Goal: Entertainment & Leisure: Consume media (video, audio)

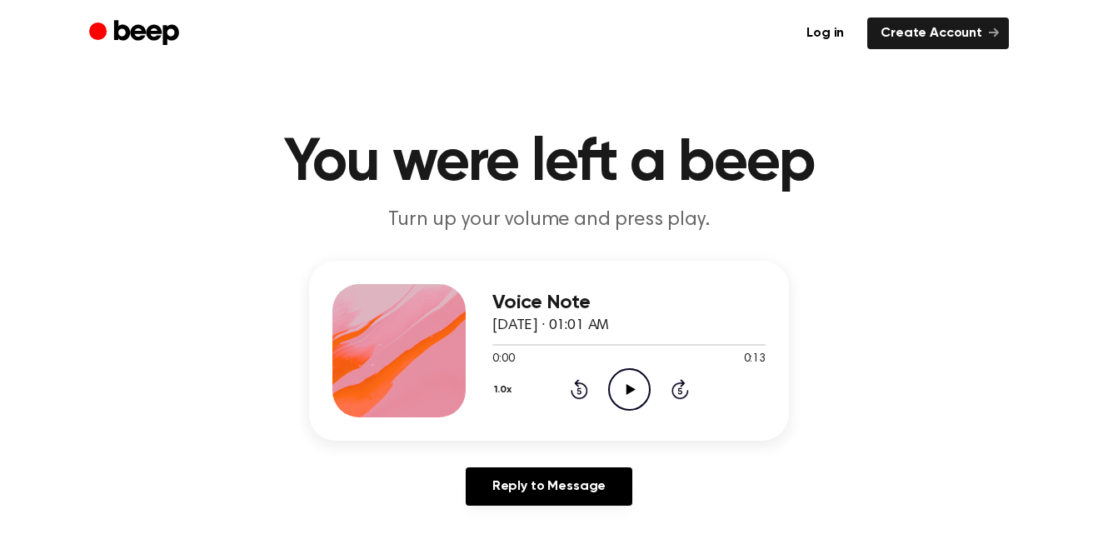
click at [630, 386] on icon at bounding box center [629, 389] width 9 height 11
click at [635, 383] on icon "Play Audio" at bounding box center [629, 389] width 42 height 42
click at [629, 389] on icon "Pause Audio" at bounding box center [629, 389] width 42 height 42
click at [617, 366] on div "0:05 0:13" at bounding box center [628, 359] width 273 height 17
click at [610, 385] on icon "Play Audio" at bounding box center [629, 389] width 42 height 42
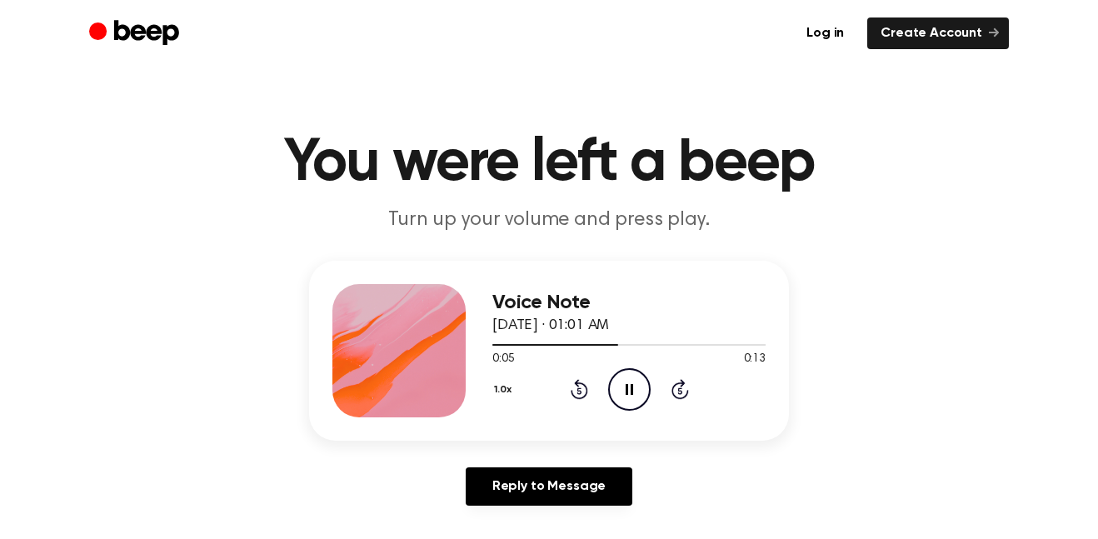
click at [571, 385] on icon "Rewind 5 seconds" at bounding box center [579, 389] width 18 height 22
click at [574, 399] on icon "Rewind 5 seconds" at bounding box center [579, 389] width 18 height 22
click at [565, 410] on div "1.0x Rewind 5 seconds Pause Audio Skip 5 seconds" at bounding box center [628, 389] width 273 height 42
click at [571, 398] on icon "Rewind 5 seconds" at bounding box center [579, 389] width 18 height 22
click at [570, 386] on icon "Rewind 5 seconds" at bounding box center [579, 389] width 18 height 22
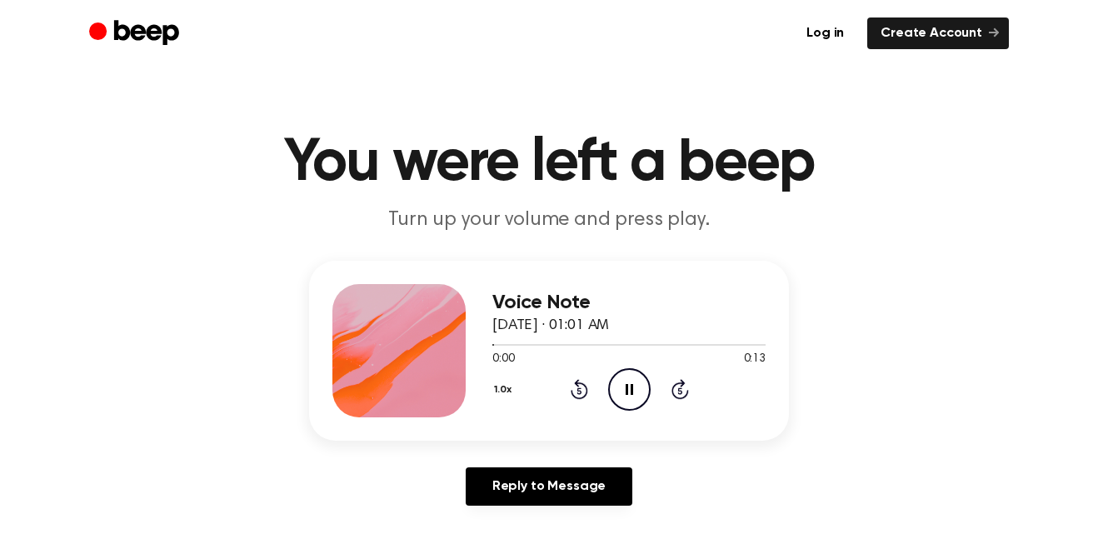
scroll to position [4, 0]
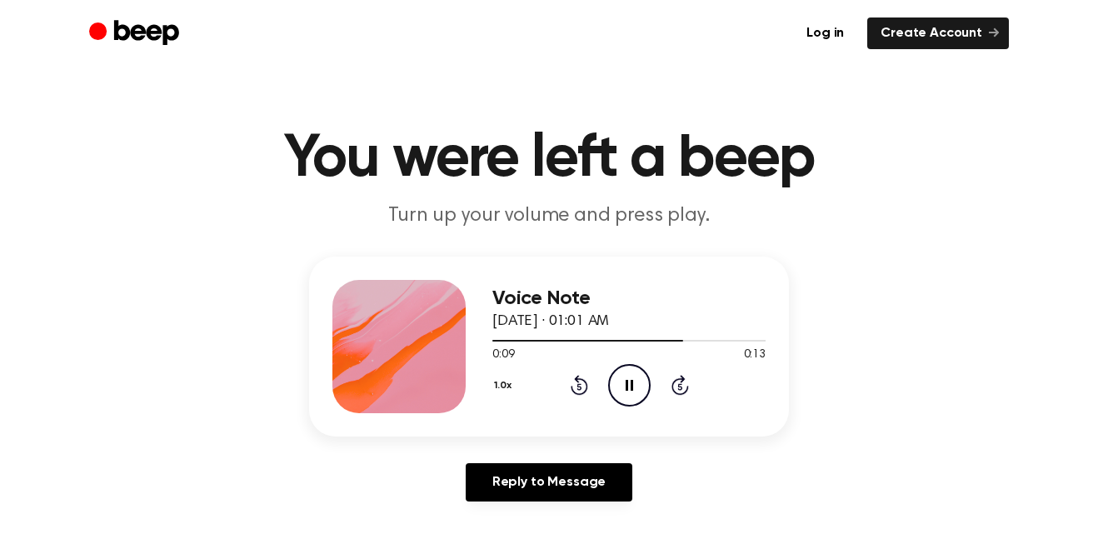
click at [586, 387] on icon at bounding box center [579, 385] width 17 height 20
click at [579, 386] on icon at bounding box center [578, 387] width 4 height 7
click at [589, 408] on div "Voice Note [DATE] · 01:01 AM 0:00 0:13 Your browser does not support the [objec…" at bounding box center [628, 346] width 273 height 133
click at [581, 396] on div "1.0x Rewind 5 seconds Pause Audio Skip 5 seconds" at bounding box center [628, 385] width 273 height 42
click at [571, 392] on icon "Rewind 5 seconds" at bounding box center [579, 385] width 18 height 22
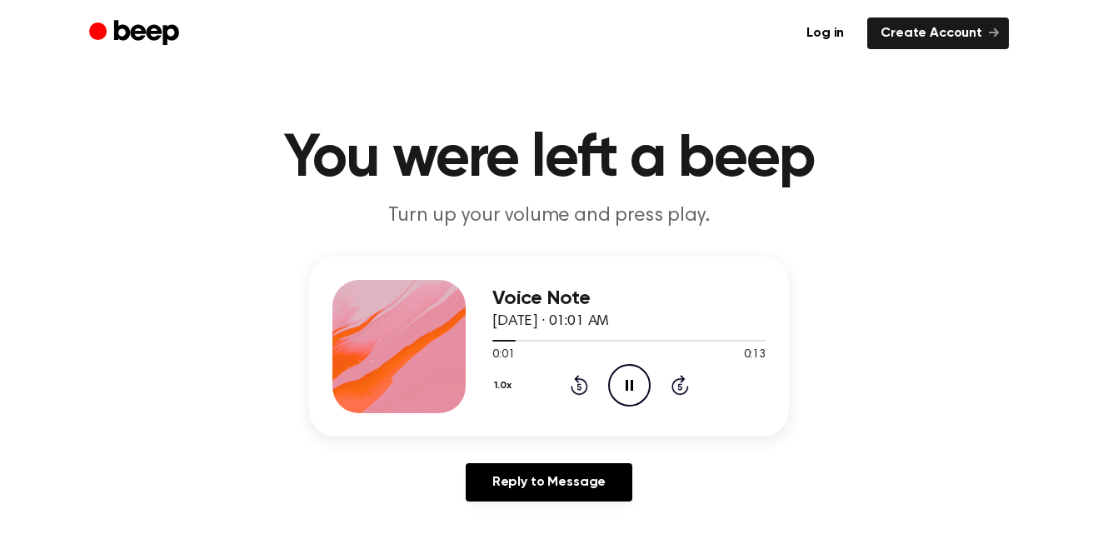
click at [574, 392] on icon at bounding box center [579, 385] width 17 height 20
click at [573, 389] on icon "Rewind 5 seconds" at bounding box center [579, 385] width 18 height 22
click at [649, 378] on circle at bounding box center [629, 385] width 41 height 41
click at [639, 364] on icon "Pause Audio" at bounding box center [629, 385] width 42 height 42
click at [579, 386] on icon at bounding box center [578, 387] width 4 height 7
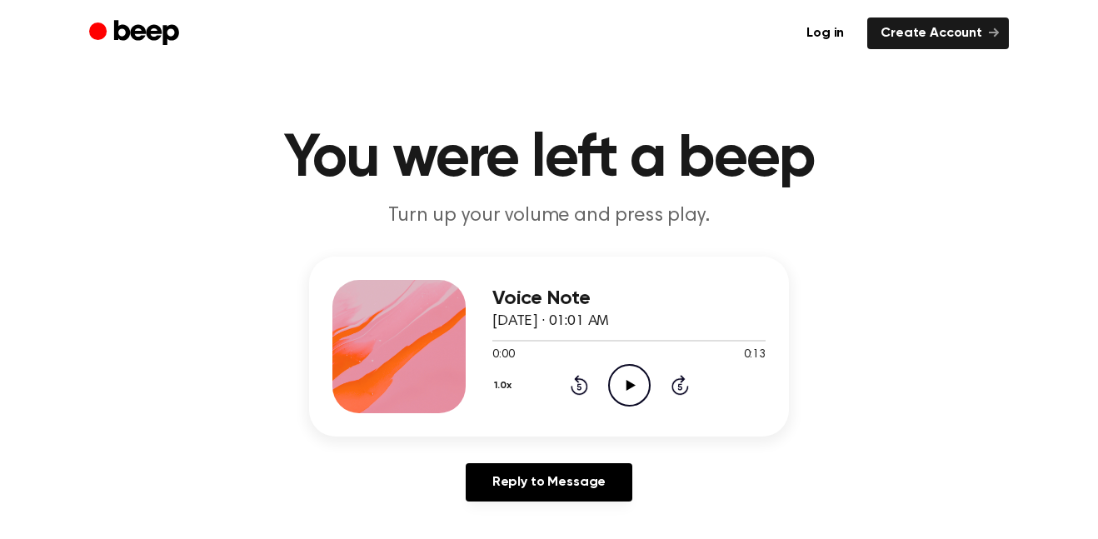
click at [623, 382] on icon "Play Audio" at bounding box center [629, 385] width 42 height 42
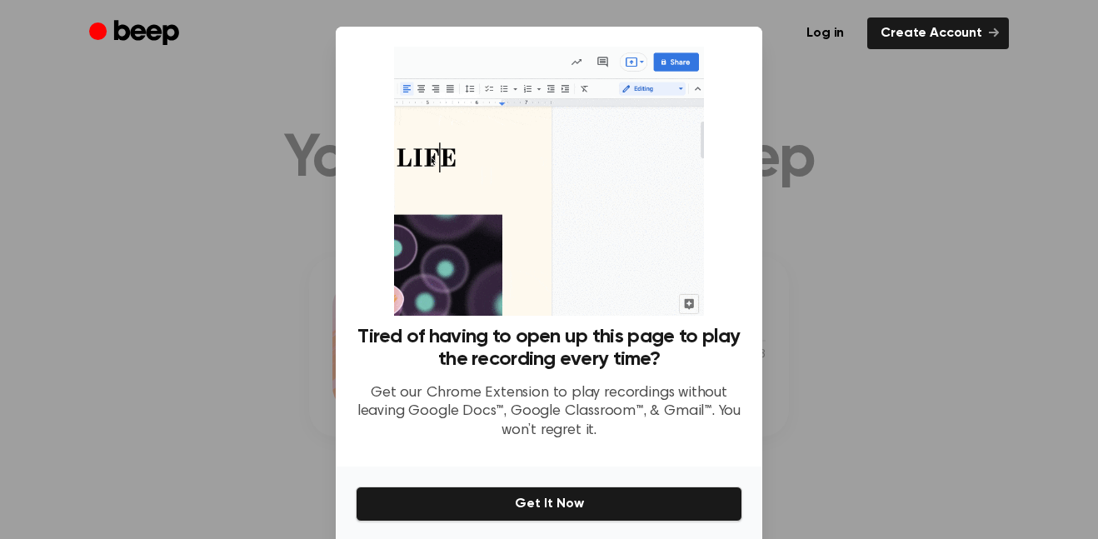
scroll to position [62, 0]
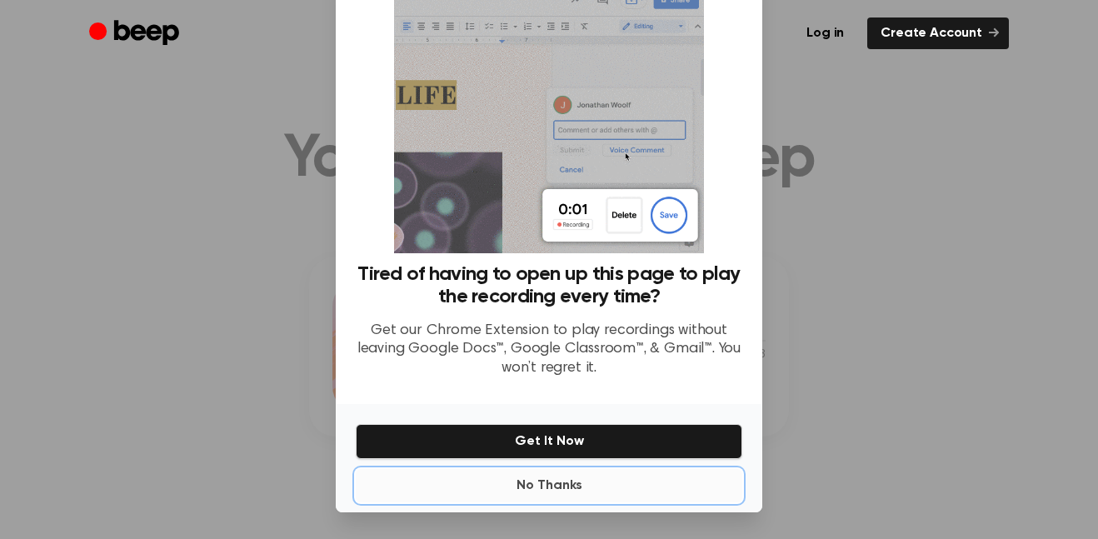
click at [458, 473] on button "No Thanks" at bounding box center [549, 485] width 386 height 33
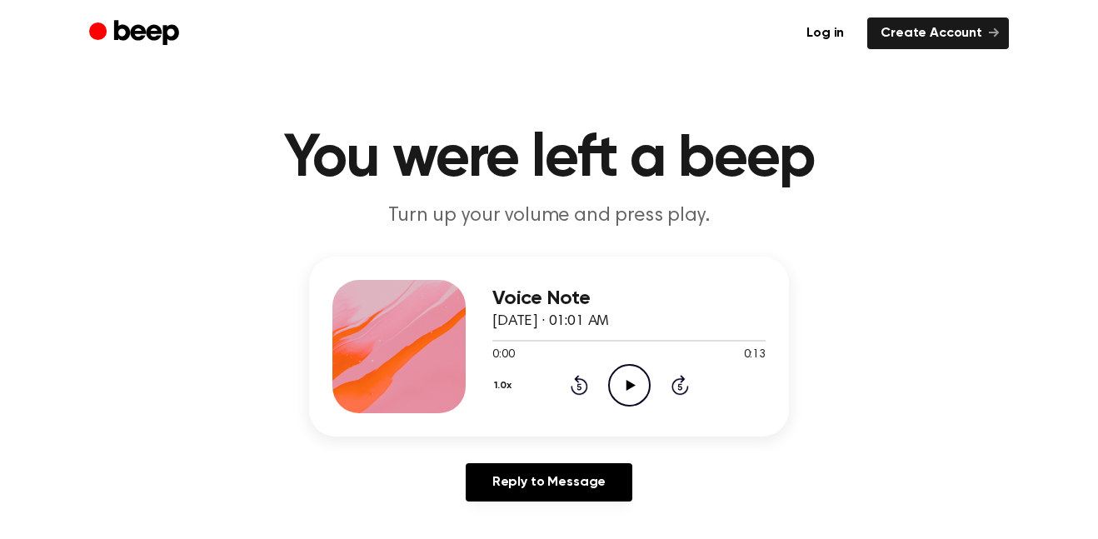
click at [624, 370] on icon "Play Audio" at bounding box center [629, 385] width 42 height 42
click at [645, 416] on div "Voice Note [DATE] · 01:01 AM 0:02 0:13 Your browser does not support the [objec…" at bounding box center [549, 347] width 480 height 180
click at [641, 385] on icon "Pause Audio" at bounding box center [629, 385] width 42 height 42
click at [622, 398] on icon "Play Audio" at bounding box center [629, 385] width 42 height 42
click at [657, 418] on div "Voice Note [DATE] · 01:01 AM 0:05 0:13 Your browser does not support the [objec…" at bounding box center [549, 347] width 480 height 180
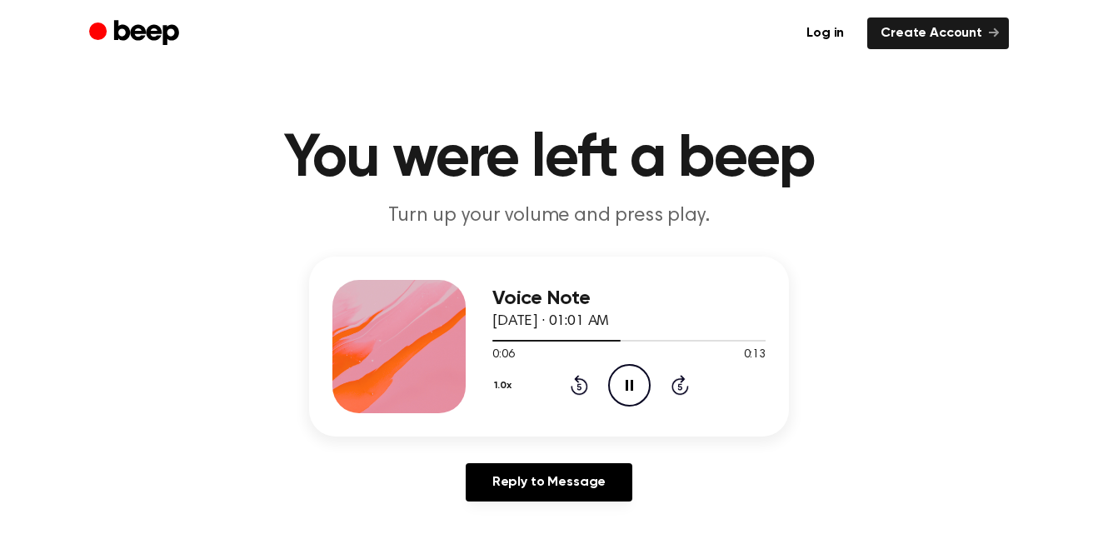
click at [639, 377] on icon "Pause Audio" at bounding box center [629, 385] width 42 height 42
click at [571, 389] on icon at bounding box center [579, 385] width 17 height 20
click at [644, 399] on circle at bounding box center [629, 385] width 41 height 41
click at [640, 387] on icon "Pause Audio" at bounding box center [629, 385] width 42 height 42
click at [630, 393] on icon "Play Audio" at bounding box center [629, 385] width 42 height 42
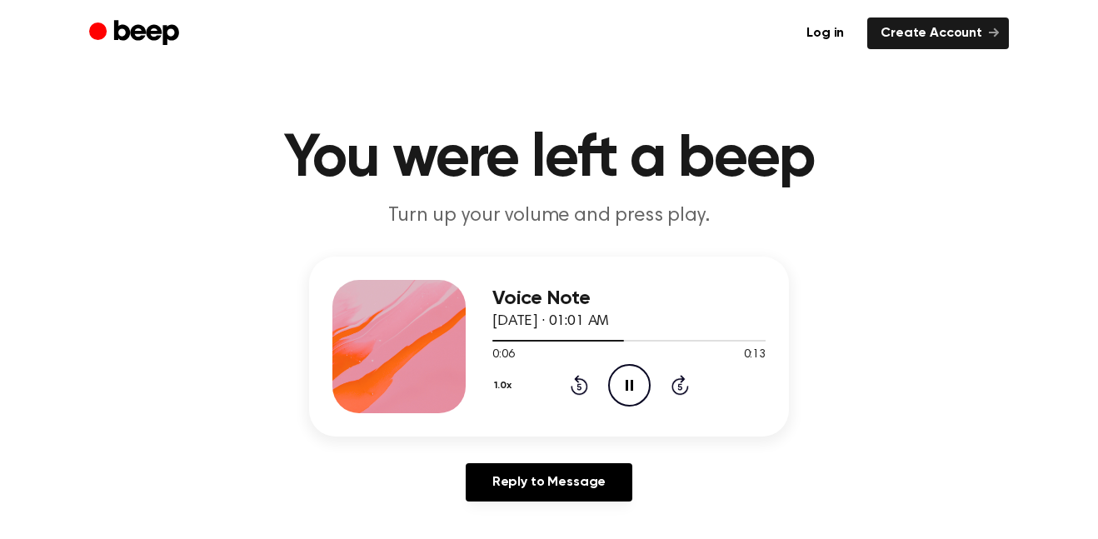
click at [579, 386] on icon "Rewind 5 seconds" at bounding box center [579, 385] width 18 height 22
click at [620, 392] on icon "Pause Audio" at bounding box center [629, 385] width 42 height 42
click at [622, 374] on icon "Play Audio" at bounding box center [629, 385] width 42 height 42
click at [636, 406] on div "Voice Note [DATE] · 01:01 AM 0:06 0:13 Your browser does not support the [objec…" at bounding box center [628, 346] width 273 height 133
click at [632, 380] on icon at bounding box center [628, 385] width 7 height 11
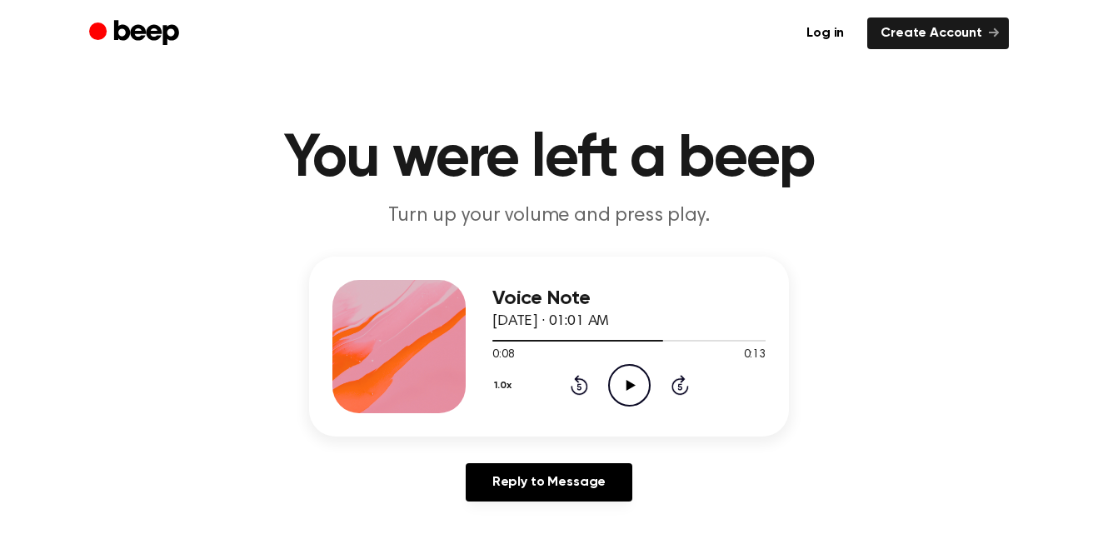
click at [578, 393] on icon at bounding box center [579, 385] width 17 height 20
click at [579, 386] on icon at bounding box center [578, 387] width 4 height 7
click at [579, 387] on icon "Rewind 5 seconds" at bounding box center [579, 385] width 18 height 22
click at [579, 386] on icon at bounding box center [578, 387] width 4 height 7
click at [635, 392] on icon "Play Audio" at bounding box center [629, 385] width 42 height 42
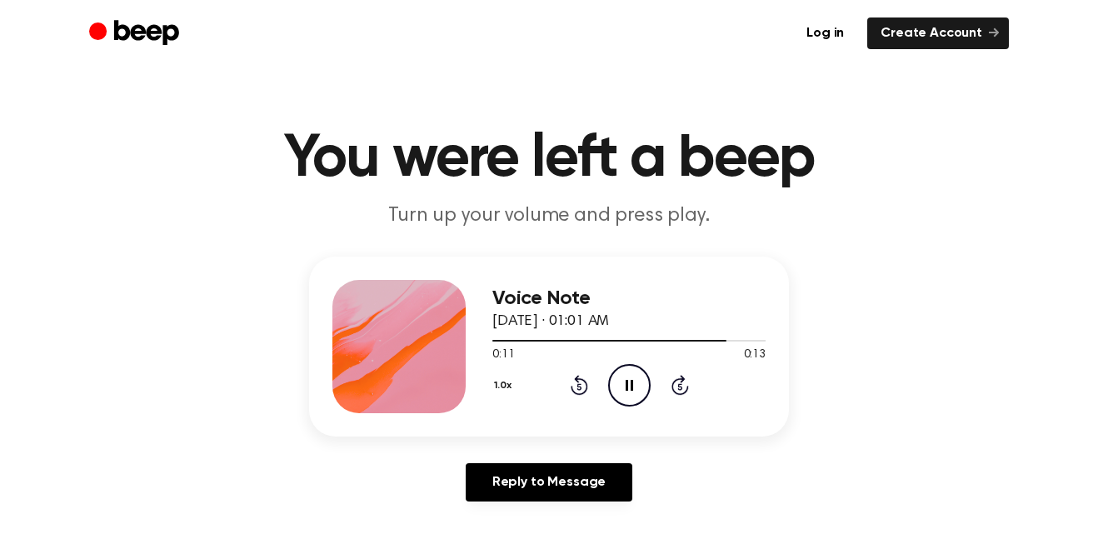
click at [625, 406] on circle at bounding box center [629, 385] width 41 height 41
click at [579, 386] on icon at bounding box center [578, 387] width 4 height 7
click at [588, 393] on div "1.0x Rewind 5 seconds Play Audio Skip 5 seconds" at bounding box center [628, 385] width 273 height 42
click at [579, 386] on icon at bounding box center [578, 387] width 4 height 7
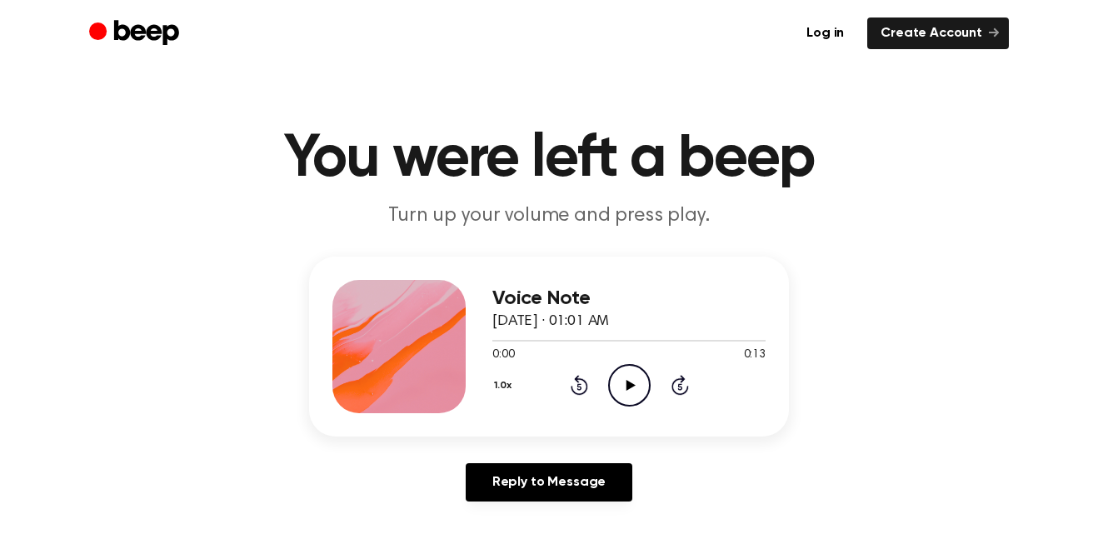
click at [579, 387] on icon "Rewind 5 seconds" at bounding box center [579, 385] width 18 height 22
click at [639, 386] on icon "Play Audio" at bounding box center [629, 385] width 42 height 42
click at [621, 377] on icon "Pause Audio" at bounding box center [629, 385] width 42 height 42
click at [584, 387] on icon "Rewind 5 seconds" at bounding box center [579, 385] width 18 height 22
click at [572, 386] on icon at bounding box center [579, 385] width 17 height 20
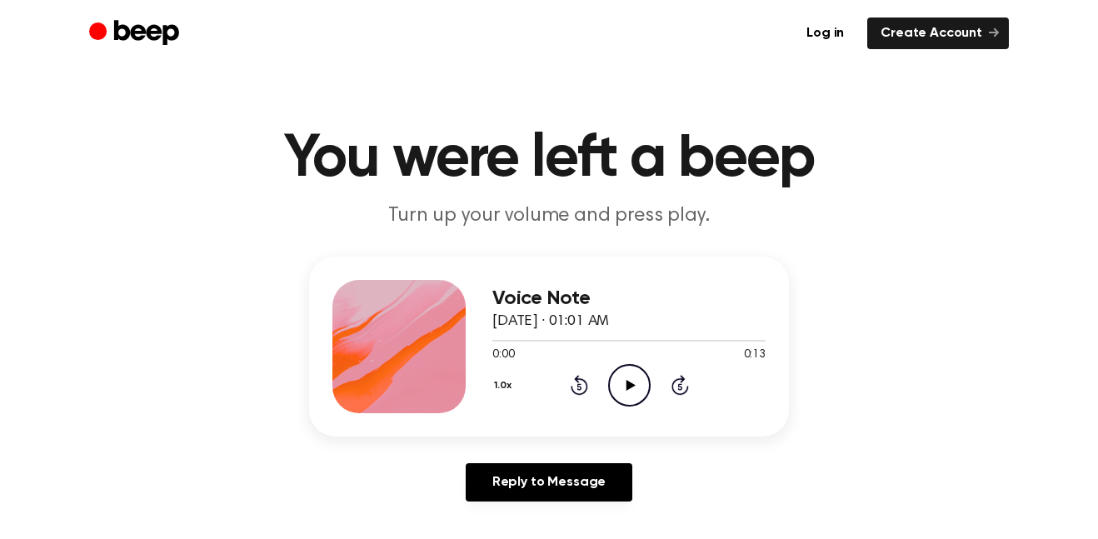
click at [570, 392] on icon "Rewind 5 seconds" at bounding box center [579, 385] width 18 height 22
click at [645, 392] on icon "Play Audio" at bounding box center [629, 385] width 42 height 42
click at [614, 362] on div "0:07 0:13" at bounding box center [628, 354] width 273 height 17
click at [641, 408] on div "Voice Note [DATE] · 01:01 AM 0:08 0:13 Your browser does not support the [objec…" at bounding box center [628, 346] width 273 height 133
click at [635, 383] on icon "Pause Audio" at bounding box center [629, 385] width 42 height 42
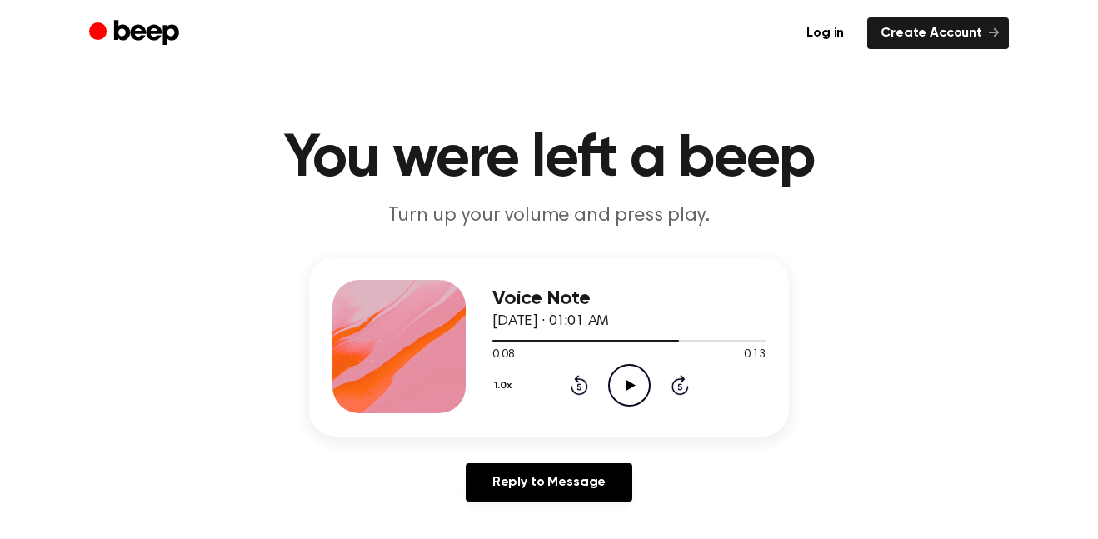
click at [570, 392] on icon "Rewind 5 seconds" at bounding box center [579, 385] width 18 height 22
click at [627, 391] on icon "Play Audio" at bounding box center [629, 385] width 42 height 42
click at [629, 385] on icon "Pause Audio" at bounding box center [629, 385] width 42 height 42
click at [635, 384] on icon "Play Audio" at bounding box center [629, 385] width 42 height 42
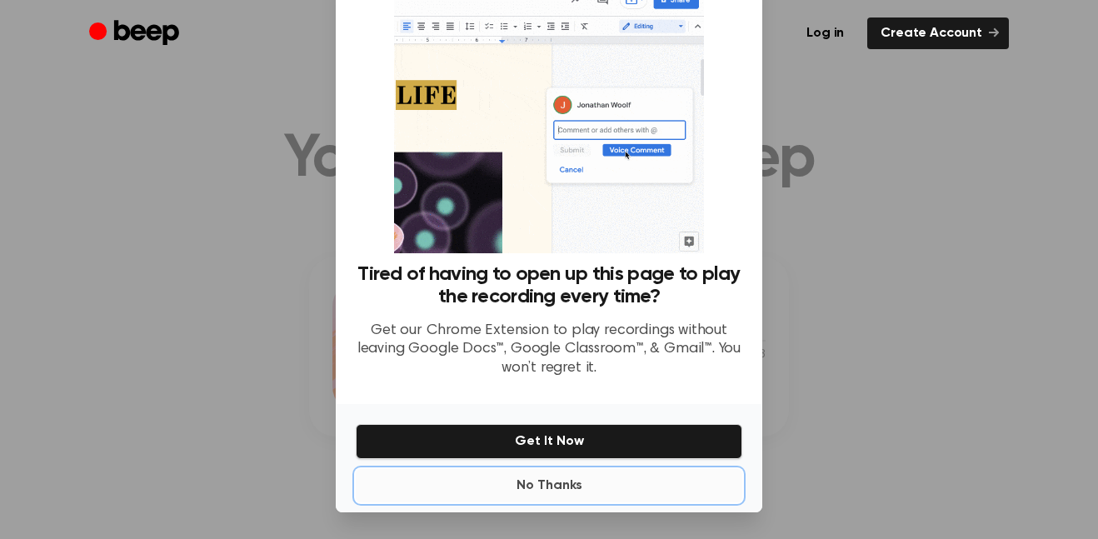
click at [591, 492] on button "No Thanks" at bounding box center [549, 485] width 386 height 33
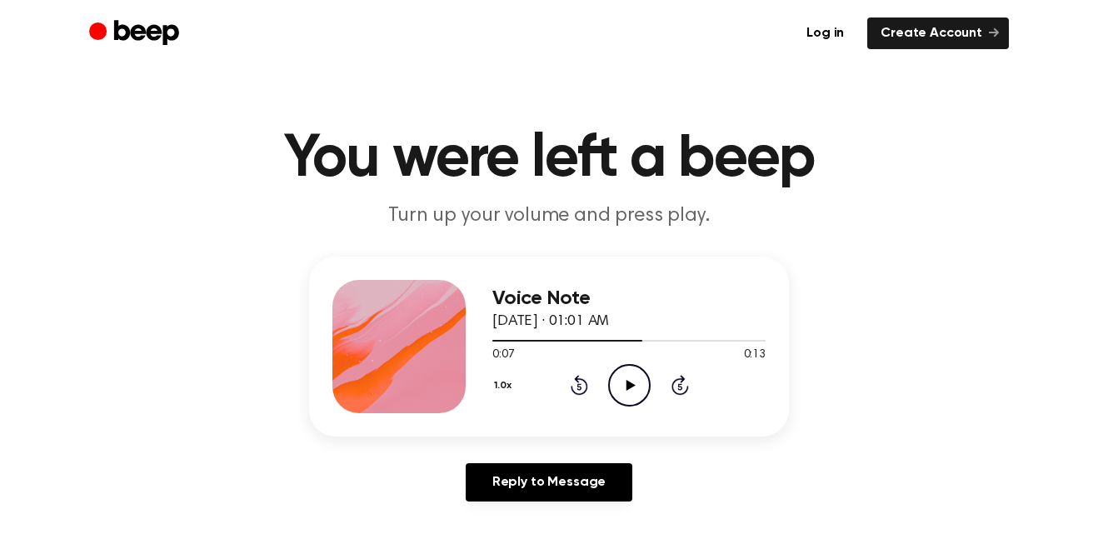
click at [578, 392] on icon "Rewind 5 seconds" at bounding box center [579, 385] width 18 height 22
click at [581, 395] on icon at bounding box center [579, 385] width 17 height 20
click at [579, 386] on icon at bounding box center [578, 387] width 4 height 7
click at [633, 388] on icon "Play Audio" at bounding box center [629, 385] width 42 height 42
click at [616, 387] on icon "Pause Audio" at bounding box center [629, 385] width 42 height 42
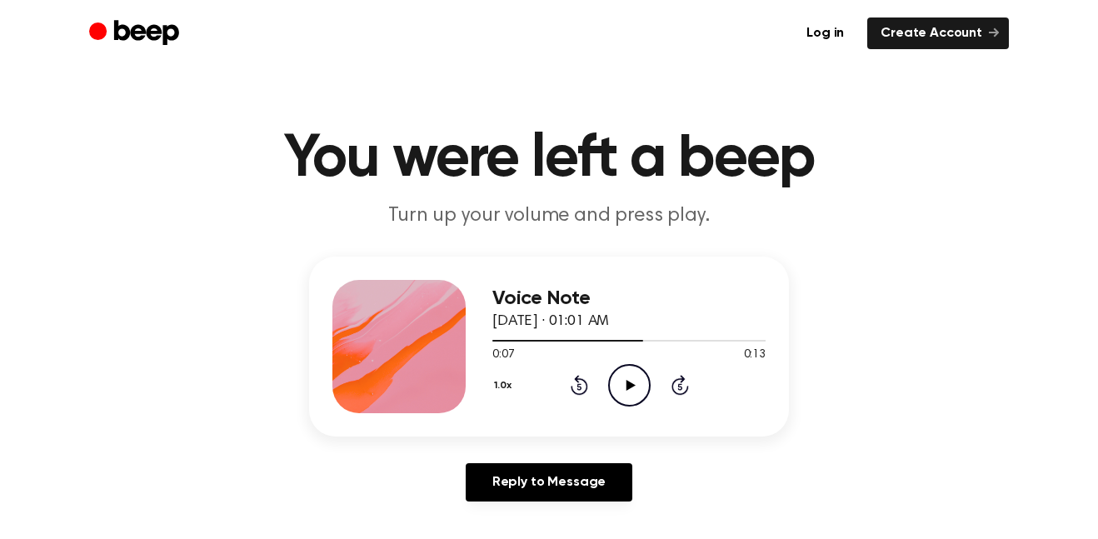
click at [624, 376] on icon "Play Audio" at bounding box center [629, 385] width 42 height 42
click at [627, 397] on icon "Pause Audio" at bounding box center [629, 385] width 42 height 42
click at [579, 386] on icon at bounding box center [578, 387] width 4 height 7
click at [575, 384] on icon "Rewind 5 seconds" at bounding box center [579, 385] width 18 height 22
click at [620, 389] on icon "Play Audio" at bounding box center [629, 385] width 42 height 42
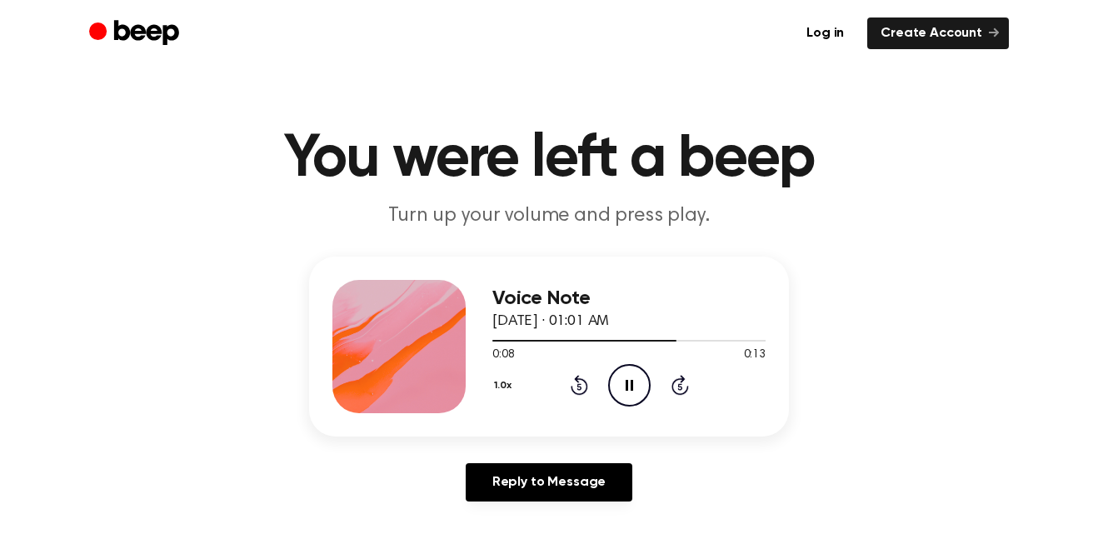
click at [610, 365] on icon "Pause Audio" at bounding box center [629, 385] width 42 height 42
click at [628, 384] on icon at bounding box center [629, 385] width 9 height 11
click at [670, 384] on icon "Skip 5 seconds" at bounding box center [679, 385] width 18 height 22
click at [638, 380] on icon "Play Audio" at bounding box center [629, 385] width 42 height 42
click at [580, 385] on icon at bounding box center [578, 387] width 4 height 7
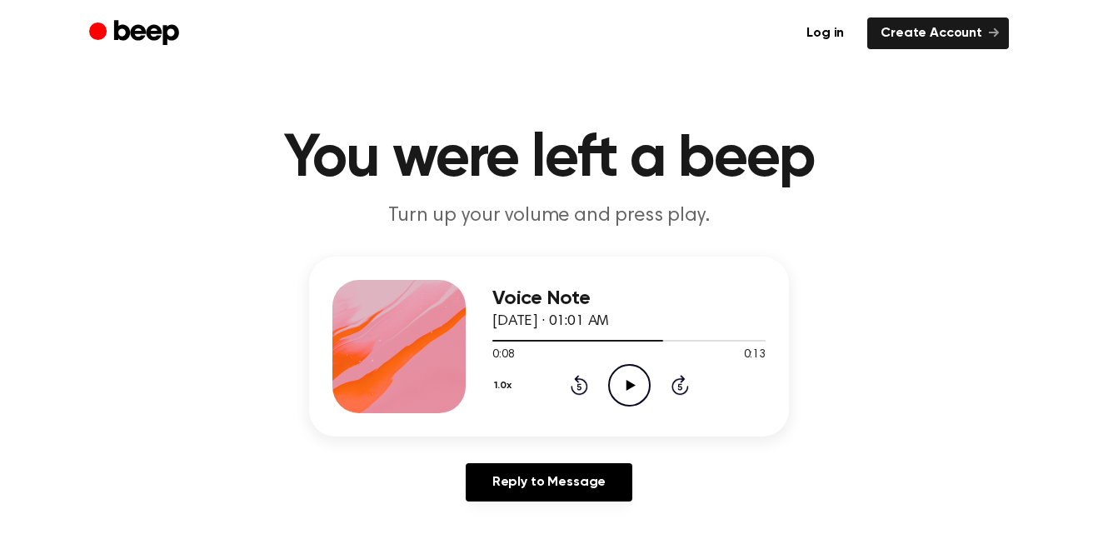
click at [579, 386] on icon at bounding box center [578, 387] width 4 height 7
click at [630, 386] on icon at bounding box center [629, 385] width 9 height 11
click at [638, 396] on icon "Pause Audio" at bounding box center [629, 385] width 42 height 42
click at [609, 393] on icon "Play Audio" at bounding box center [629, 385] width 42 height 42
click at [578, 391] on icon "Rewind 5 seconds" at bounding box center [579, 385] width 18 height 22
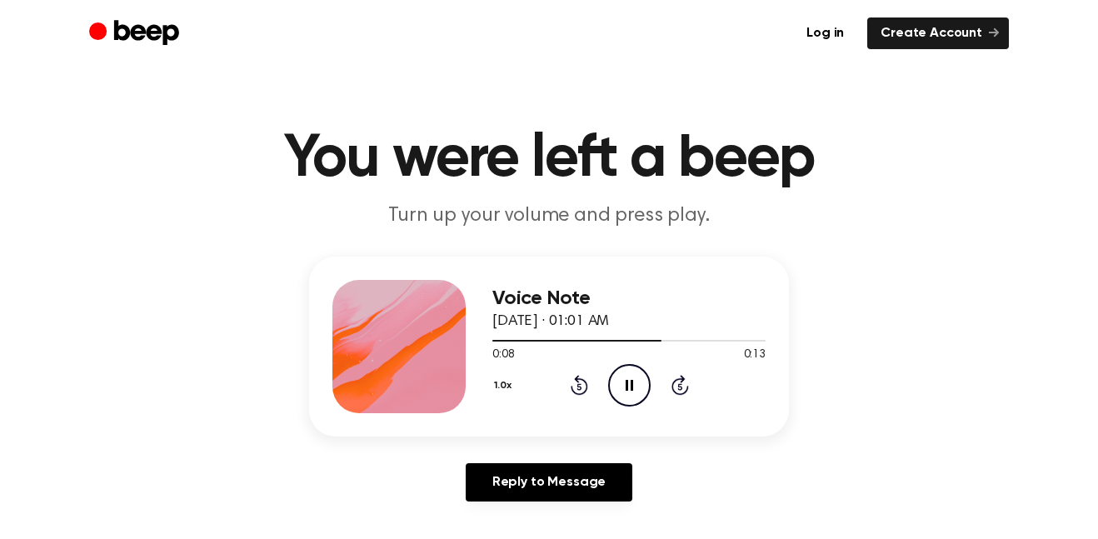
click at [579, 386] on icon at bounding box center [578, 387] width 4 height 7
click at [578, 379] on icon at bounding box center [579, 385] width 17 height 20
click at [640, 380] on icon "Pause Audio" at bounding box center [629, 385] width 42 height 42
click at [623, 371] on icon "Play Audio" at bounding box center [629, 385] width 42 height 42
click at [616, 385] on icon "Play Audio" at bounding box center [629, 385] width 42 height 42
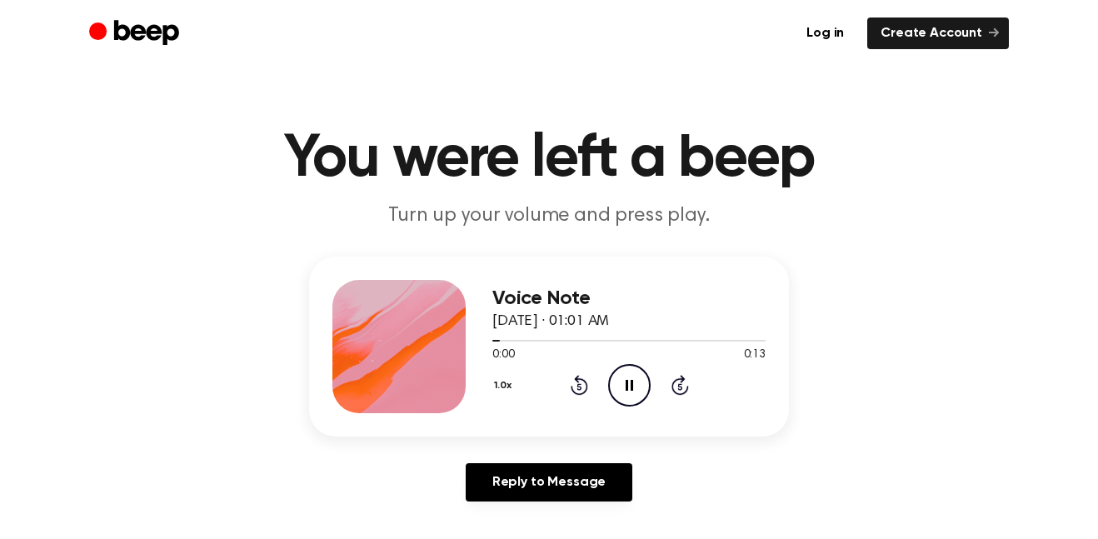
click at [641, 395] on icon "Pause Audio" at bounding box center [629, 385] width 42 height 42
click at [626, 390] on icon at bounding box center [629, 385] width 9 height 11
click at [579, 386] on icon at bounding box center [578, 387] width 4 height 7
click at [625, 370] on icon "Play Audio" at bounding box center [629, 385] width 42 height 42
